Goal: Task Accomplishment & Management: Complete application form

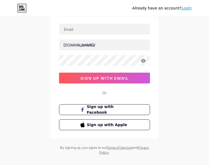
scroll to position [36, 0]
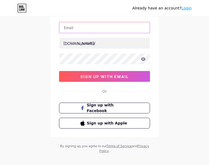
click at [80, 25] on input "text" at bounding box center [104, 27] width 90 height 11
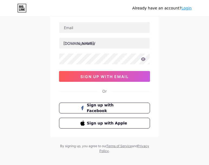
click at [35, 39] on div "Already have an account? Login Create your account [DOMAIN_NAME]/ 0cAFcWeA7Mt3h…" at bounding box center [104, 67] width 209 height 207
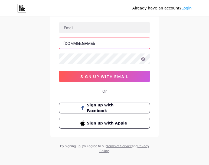
click at [91, 45] on input "text" at bounding box center [104, 43] width 90 height 11
paste input "https//[DOMAIN_NAME]"
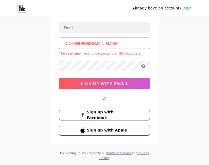
click at [91, 42] on input "[URL][DOMAIN_NAME]" at bounding box center [104, 43] width 90 height 11
click at [90, 42] on input "[URL][DOMAIN_NAME]" at bounding box center [104, 43] width 90 height 11
click at [91, 44] on input "[URL][DOMAIN_NAME]" at bounding box center [104, 43] width 90 height 11
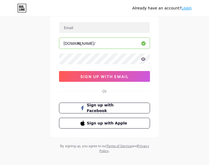
type input "h"
click at [94, 44] on input "text" at bounding box center [104, 43] width 90 height 11
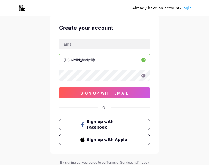
scroll to position [0, 0]
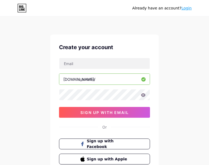
click at [80, 78] on input "text" at bounding box center [104, 79] width 90 height 11
paste input "lordtarik4dvip"
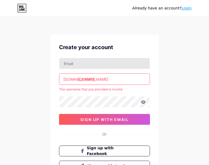
type input "[DOMAIN_NAME]"
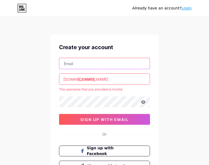
click at [78, 60] on input "text" at bounding box center [104, 63] width 90 height 11
type input "[EMAIL_ADDRESS][DOMAIN_NAME]"
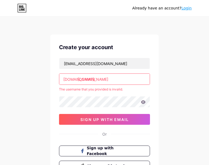
click at [95, 78] on input "[DOMAIN_NAME]" at bounding box center [104, 79] width 90 height 11
click at [95, 82] on input "[DOMAIN_NAME]" at bounding box center [104, 79] width 90 height 11
click at [122, 83] on input "[DOMAIN_NAME]" at bounding box center [104, 79] width 90 height 11
click at [106, 78] on input "[DOMAIN_NAME]" at bounding box center [104, 79] width 90 height 11
drag, startPoint x: 110, startPoint y: 82, endPoint x: 60, endPoint y: 80, distance: 50.3
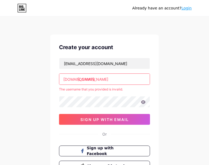
click at [60, 80] on input "[DOMAIN_NAME]" at bounding box center [104, 79] width 90 height 11
drag, startPoint x: 87, startPoint y: 85, endPoint x: 87, endPoint y: 82, distance: 3.8
click at [87, 85] on div "[EMAIL_ADDRESS][DOMAIN_NAME] [DOMAIN_NAME]/ The username that you provided is i…" at bounding box center [104, 91] width 91 height 67
click at [88, 79] on input "text" at bounding box center [104, 79] width 90 height 11
click at [84, 81] on input "text" at bounding box center [104, 79] width 90 height 11
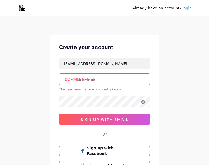
paste input "lordtarik4dvip"
type input "[DOMAIN_NAME]"
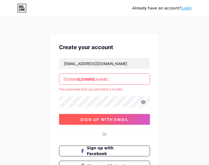
click at [99, 118] on span "sign up with email" at bounding box center [104, 119] width 48 height 5
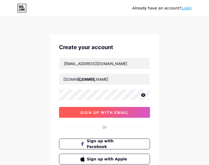
click at [125, 114] on span "sign up with email" at bounding box center [104, 112] width 48 height 5
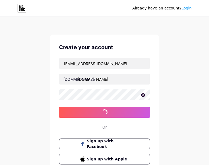
click at [144, 96] on icon at bounding box center [143, 95] width 5 height 4
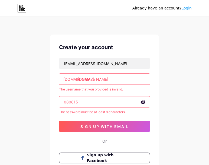
click at [86, 101] on input "080815" at bounding box center [104, 102] width 90 height 11
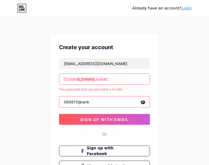
drag, startPoint x: 93, startPoint y: 103, endPoint x: 58, endPoint y: 103, distance: 34.9
click at [58, 103] on div "Create your account [EMAIL_ADDRESS][DOMAIN_NAME] [DOMAIN_NAME]/ [DOMAIN_NAME] T…" at bounding box center [104, 108] width 108 height 146
type input "080815@tarik"
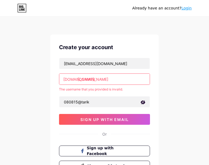
click at [111, 79] on input "[DOMAIN_NAME]" at bounding box center [104, 79] width 90 height 11
drag, startPoint x: 115, startPoint y: 79, endPoint x: 56, endPoint y: 82, distance: 59.6
click at [56, 82] on div "Create your account [EMAIL_ADDRESS][DOMAIN_NAME] [DOMAIN_NAME]/ [DOMAIN_NAME] T…" at bounding box center [104, 108] width 108 height 146
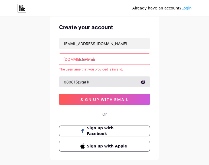
scroll to position [49, 0]
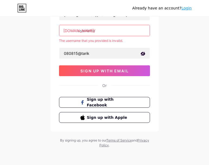
click at [90, 31] on input "text" at bounding box center [104, 30] width 90 height 11
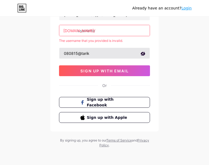
paste input "lordtarik4dvip"
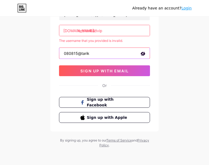
drag, startPoint x: 94, startPoint y: 52, endPoint x: 59, endPoint y: 52, distance: 35.2
click at [59, 52] on div "080815@tarik" at bounding box center [104, 53] width 91 height 11
type input "[DOMAIN_NAME]"
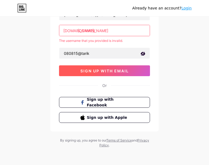
click at [103, 70] on span "sign up with email" at bounding box center [104, 71] width 48 height 5
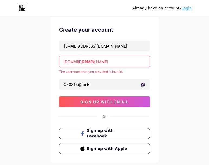
scroll to position [13, 0]
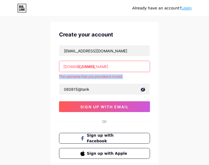
drag, startPoint x: 128, startPoint y: 76, endPoint x: 54, endPoint y: 76, distance: 74.4
click at [54, 76] on div "Create your account [EMAIL_ADDRESS][DOMAIN_NAME] [DOMAIN_NAME]/ [DOMAIN_NAME] T…" at bounding box center [104, 95] width 108 height 146
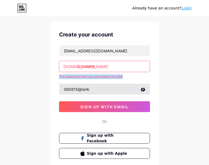
copy div "The username that you provided is invalid."
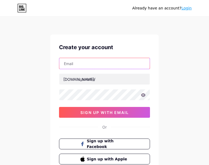
click at [94, 65] on input "text" at bounding box center [104, 63] width 90 height 11
click at [71, 68] on input "text" at bounding box center [104, 63] width 90 height 11
type input "[EMAIL_ADDRESS][DOMAIN_NAME]"
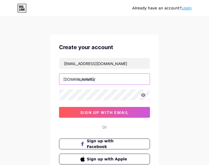
click at [91, 81] on input "text" at bounding box center [104, 79] width 90 height 11
paste input "lordtarik4dvip"
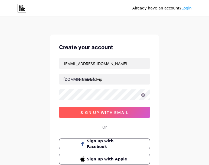
click at [103, 113] on span "sign up with email" at bounding box center [104, 112] width 48 height 5
type input "lordtarik4d.vip"
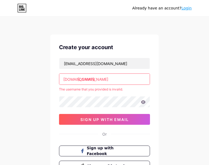
type input "lordtarik4dvip"
drag, startPoint x: 114, startPoint y: 80, endPoint x: 62, endPoint y: 80, distance: 51.1
click at [62, 80] on input "lordtarik4dvip" at bounding box center [104, 79] width 90 height 11
click at [99, 83] on input "text" at bounding box center [104, 79] width 90 height 11
paste input "lordtarik4d.vip"
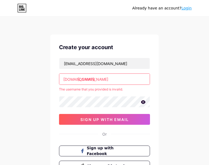
type input "/lordtarik4d.vip"
drag, startPoint x: 112, startPoint y: 81, endPoint x: 36, endPoint y: 80, distance: 76.0
click at [36, 80] on div "Already have an account? Login Create your account syafidevi@gmail.com bio.link…" at bounding box center [104, 107] width 209 height 214
click at [119, 81] on input "/lordtarik4d.vip" at bounding box center [104, 79] width 90 height 11
drag, startPoint x: 119, startPoint y: 81, endPoint x: 43, endPoint y: 81, distance: 76.0
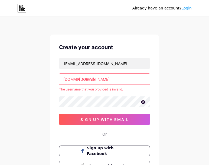
click at [43, 81] on div "Already have an account? Login Create your account syafidevi@gmail.com bio.link…" at bounding box center [104, 107] width 209 height 214
click at [78, 84] on input "text" at bounding box center [104, 79] width 90 height 11
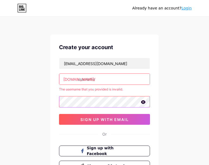
click at [41, 105] on div "Already have an account? Login Create your account syafidevi@gmail.com bio.link…" at bounding box center [104, 107] width 209 height 214
click at [99, 113] on div "syafidevi@gmail.com bio.link/ The username that you provided is invalid. sign u…" at bounding box center [104, 91] width 91 height 67
click at [151, 80] on div "Create your account syafidevi@gmail.com bio.link/ The username that you provide…" at bounding box center [104, 108] width 108 height 146
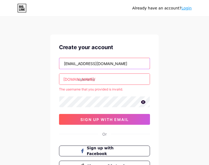
click at [116, 64] on input "[EMAIL_ADDRESS][DOMAIN_NAME]" at bounding box center [104, 63] width 90 height 11
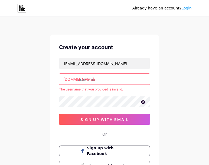
click at [83, 80] on input "text" at bounding box center [104, 79] width 90 height 11
click at [83, 81] on input "text" at bounding box center [104, 79] width 90 height 11
paste input "https://lordtarik4d.vip"
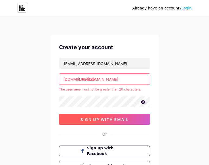
click at [129, 121] on button "sign up with email" at bounding box center [104, 119] width 91 height 11
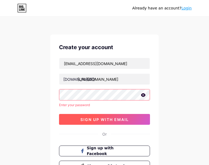
click at [104, 121] on span "sign up with email" at bounding box center [104, 119] width 48 height 5
click at [90, 122] on button "sign up with email" at bounding box center [104, 119] width 91 height 11
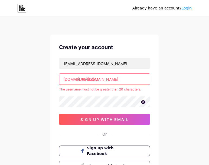
click at [79, 80] on input "https://lordtarik4d.vip" at bounding box center [104, 79] width 90 height 11
click at [92, 80] on input "https://lordtarik4d.vip" at bounding box center [104, 79] width 90 height 11
type input "h"
click at [84, 81] on input "text" at bounding box center [104, 79] width 90 height 11
paste input "ordtarik4dxyz"
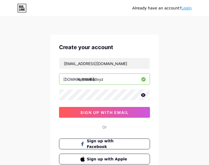
click at [119, 76] on input "lordtarik4dxyz" at bounding box center [104, 79] width 90 height 11
click at [143, 96] on icon at bounding box center [143, 95] width 5 height 4
click at [96, 79] on input "lordtarik4dxyz" at bounding box center [104, 79] width 90 height 11
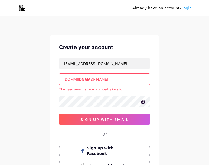
click at [98, 79] on input "lordtarik4d.xyz" at bounding box center [104, 79] width 90 height 11
type input "lordtarik4dxyz"
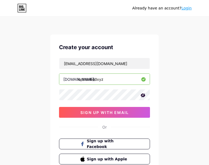
click at [117, 80] on input "lordtarik4dxyz" at bounding box center [104, 79] width 90 height 11
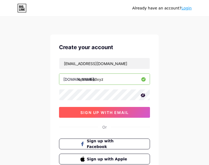
click at [110, 112] on span "sign up with email" at bounding box center [104, 112] width 48 height 5
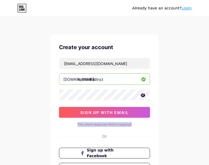
drag, startPoint x: 137, startPoint y: 125, endPoint x: 71, endPoint y: 124, distance: 66.8
click at [71, 124] on div "The client response field is required." at bounding box center [104, 124] width 91 height 5
copy div "The client response field is required."
click at [153, 128] on div "Create your account syafidevi@gmail.com bio.link/ lordtarik4dxyz sign up with e…" at bounding box center [104, 109] width 108 height 148
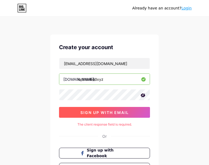
click at [108, 111] on span "sign up with email" at bounding box center [104, 112] width 48 height 5
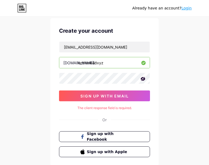
scroll to position [15, 0]
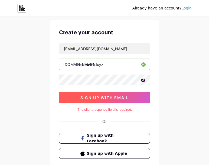
click at [107, 96] on span "sign up with email" at bounding box center [104, 97] width 48 height 5
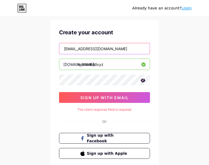
click at [114, 50] on input "[EMAIL_ADDRESS][DOMAIN_NAME]" at bounding box center [104, 48] width 90 height 11
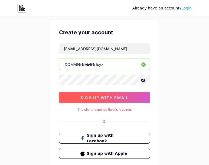
click at [118, 101] on button "sign up with email" at bounding box center [104, 97] width 91 height 11
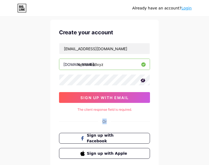
drag, startPoint x: 143, startPoint y: 114, endPoint x: 70, endPoint y: 114, distance: 73.3
click at [70, 114] on div "Create your account syafidevi@gmail.com bio.link/ lordtarik4dxyz sign up with e…" at bounding box center [104, 94] width 108 height 148
click at [190, 8] on link "Login" at bounding box center [186, 8] width 10 height 4
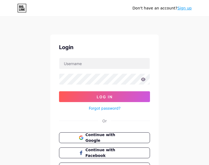
click at [190, 9] on link "Sign up" at bounding box center [184, 8] width 14 height 4
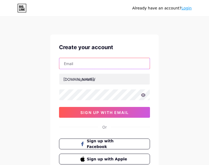
click at [73, 64] on input "text" at bounding box center [104, 63] width 90 height 11
type input "[EMAIL_ADDRESS][DOMAIN_NAME]"
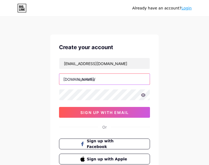
click at [100, 77] on input "text" at bounding box center [104, 79] width 90 height 11
paste input "lordtarik4dvip"
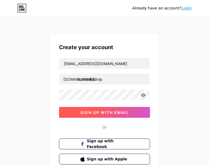
click at [118, 112] on span "sign up with email" at bounding box center [104, 112] width 48 height 5
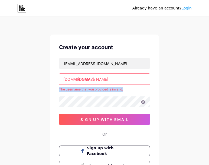
drag, startPoint x: 128, startPoint y: 90, endPoint x: 54, endPoint y: 91, distance: 73.9
click at [54, 91] on div "Create your account syafidevi@gmail.com bio.link/ lordtarik4d.vip The username …" at bounding box center [104, 108] width 108 height 146
copy div "The username that you provided is invalid."
click at [115, 81] on input "[DOMAIN_NAME]" at bounding box center [104, 79] width 90 height 11
drag, startPoint x: 113, startPoint y: 82, endPoint x: 52, endPoint y: 78, distance: 61.0
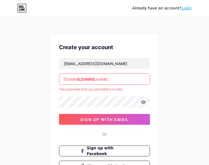
click at [52, 78] on div "Create your account syafidevi@gmail.com bio.link/ lordtarik4d.vip The username …" at bounding box center [104, 108] width 108 height 146
paste input "xyz"
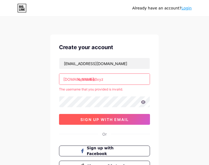
click at [108, 119] on span "sign up with email" at bounding box center [104, 119] width 48 height 5
type input "lordtarik4d.xyz"
click at [101, 120] on span "sign up with email" at bounding box center [104, 119] width 48 height 5
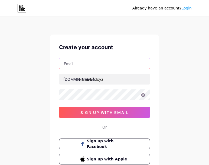
click at [83, 68] on input "text" at bounding box center [104, 63] width 90 height 11
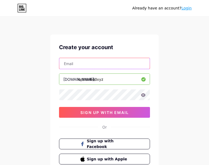
type input "[EMAIL_ADDRESS][DOMAIN_NAME]"
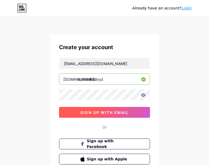
click at [103, 114] on span "sign up with email" at bounding box center [104, 112] width 48 height 5
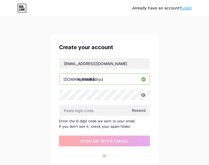
drag, startPoint x: 58, startPoint y: 121, endPoint x: 131, endPoint y: 128, distance: 73.3
click at [131, 128] on div "Create your account syafidevi@gmail.com bio.link/ lordtarik4dxyz Resend Enter t…" at bounding box center [104, 118] width 108 height 167
copy div "Enter the 6-digit code we sent to your email. If you don’t see it, check your s…"
click at [143, 96] on icon at bounding box center [143, 95] width 5 height 4
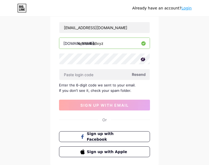
click at [134, 77] on span "Resend" at bounding box center [139, 75] width 14 height 6
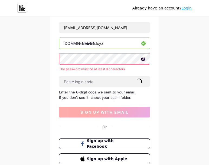
click at [110, 117] on button "sign up with email" at bounding box center [104, 112] width 91 height 11
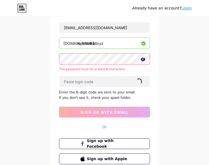
click at [81, 51] on div "syafidevi@gmail.com bio.link/ lordtarik4dxyz The password must be at least 8 ch…" at bounding box center [104, 70] width 91 height 96
click at [144, 61] on icon at bounding box center [142, 59] width 5 height 5
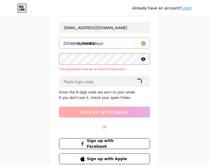
click at [104, 117] on button "sign up with email" at bounding box center [104, 112] width 91 height 11
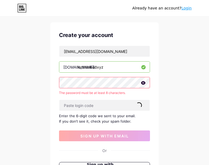
scroll to position [0, 0]
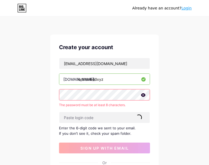
click at [161, 115] on div "Already have an account? Login Create your account syafidevi@gmail.com bio.link…" at bounding box center [104, 121] width 209 height 243
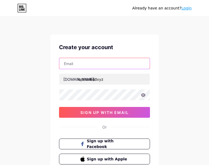
click at [88, 68] on input "text" at bounding box center [104, 63] width 90 height 11
type input "[EMAIL_ADDRESS][DOMAIN_NAME]"
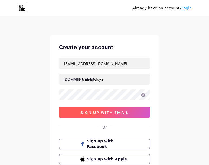
click at [94, 113] on span "sign up with email" at bounding box center [104, 112] width 48 height 5
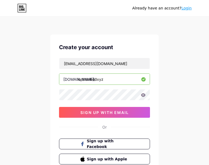
click at [24, 163] on div "Already have an account? Login Create your account [EMAIL_ADDRESS][DOMAIN_NAME]…" at bounding box center [104, 103] width 209 height 207
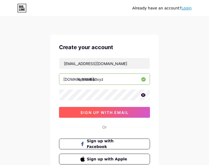
click at [102, 113] on span "sign up with email" at bounding box center [104, 112] width 48 height 5
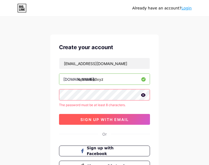
click at [118, 121] on span "sign up with email" at bounding box center [104, 119] width 48 height 5
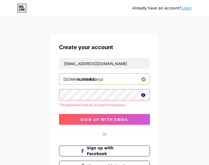
click at [30, 94] on div "Already have an account? Login Create your account [EMAIL_ADDRESS][DOMAIN_NAME]…" at bounding box center [104, 107] width 209 height 214
click at [94, 113] on div "[EMAIL_ADDRESS][DOMAIN_NAME] [DOMAIN_NAME]/ lordtarik4dxyz The password must be…" at bounding box center [104, 91] width 91 height 67
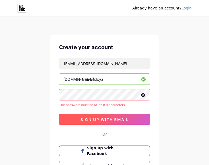
click at [95, 117] on button "sign up with email" at bounding box center [104, 119] width 91 height 11
click at [93, 120] on span "sign up with email" at bounding box center [104, 119] width 48 height 5
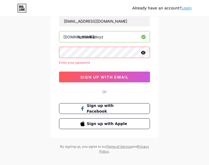
scroll to position [49, 0]
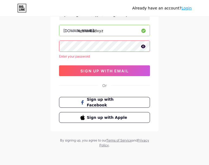
click at [68, 155] on div "Already have an account? Login Create your account [EMAIL_ADDRESS][DOMAIN_NAME]…" at bounding box center [104, 58] width 209 height 214
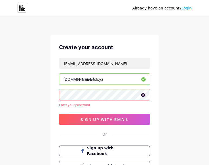
scroll to position [18, 0]
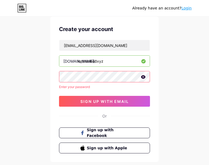
click at [185, 69] on div "Already have an account? Login Create your account [EMAIL_ADDRESS][DOMAIN_NAME]…" at bounding box center [104, 89] width 209 height 214
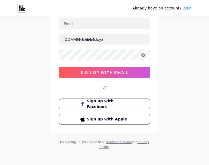
scroll to position [42, 0]
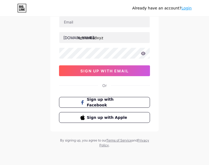
click at [181, 86] on div "Already have an account? Login Create your account [DOMAIN_NAME]/ lordtarik4dxy…" at bounding box center [104, 61] width 209 height 207
